Goal: Obtain resource: Obtain resource

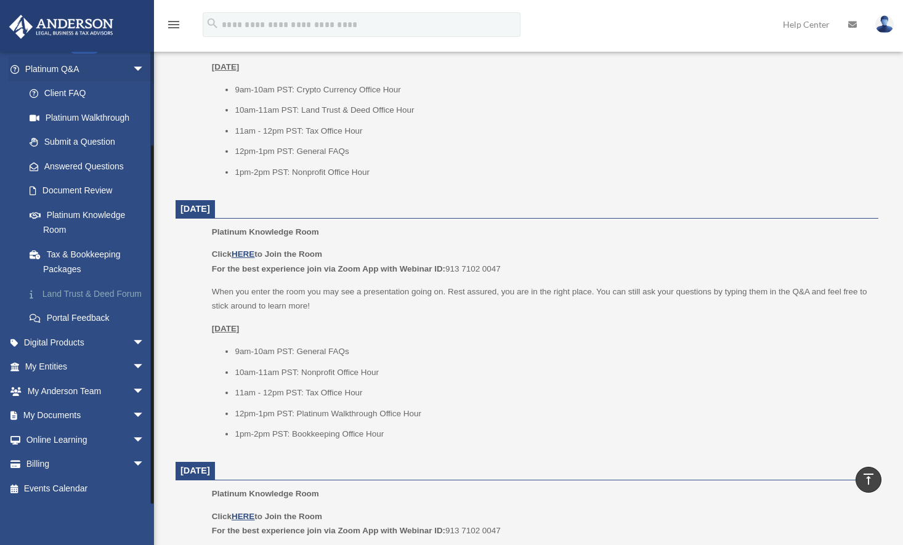
scroll to position [616, 0]
click at [57, 421] on link "My Documents arrow_drop_down" at bounding box center [86, 416] width 155 height 25
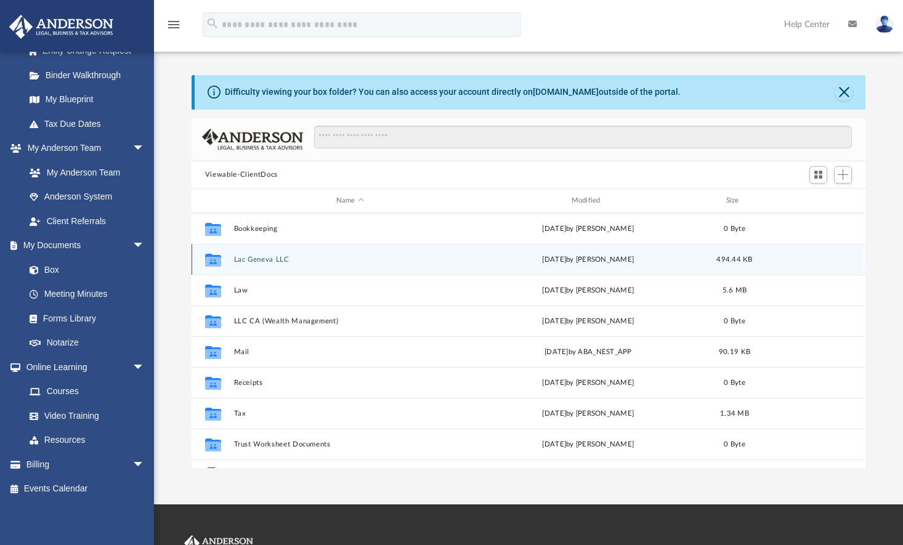
click at [277, 265] on div "Collaborated Folder Lac Geneva LLC Wed Jun 25 2025 by Mariya Zlateva 494.44 KB" at bounding box center [529, 259] width 674 height 31
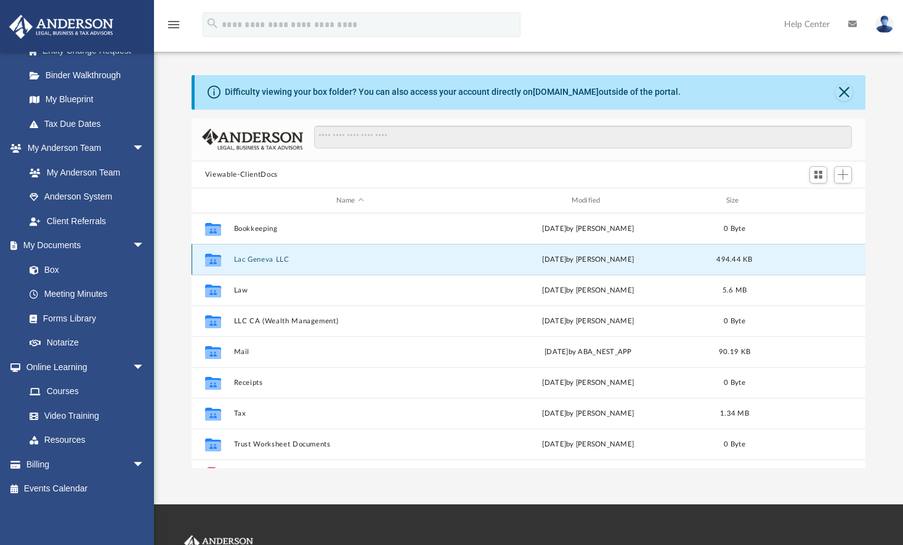
click at [277, 262] on button "Lac Geneva LLC" at bounding box center [350, 260] width 233 height 8
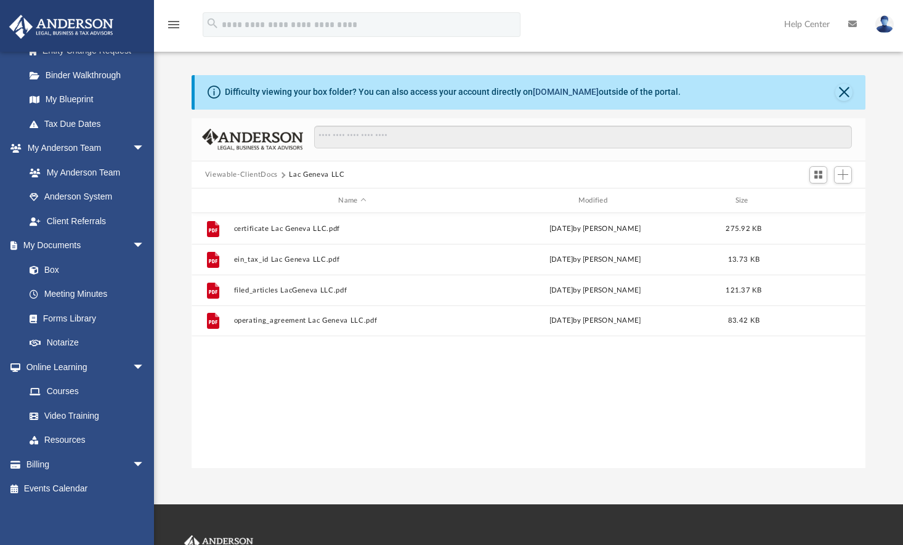
click at [553, 95] on link "box.com" at bounding box center [566, 92] width 66 height 10
